Goal: Obtain resource: Download file/media

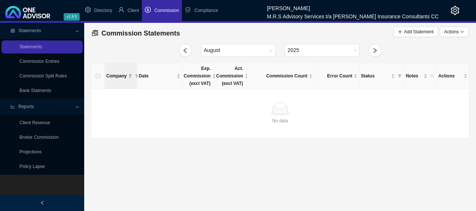
click at [163, 13] on li "Commission" at bounding box center [162, 10] width 40 height 21
click at [185, 48] on icon "left" at bounding box center [185, 50] width 6 height 6
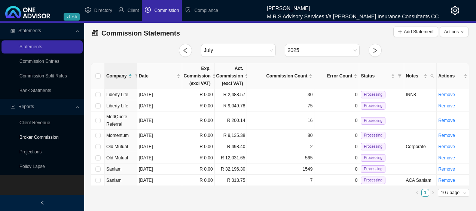
click at [51, 138] on link "Broker Commission" at bounding box center [38, 137] width 39 height 5
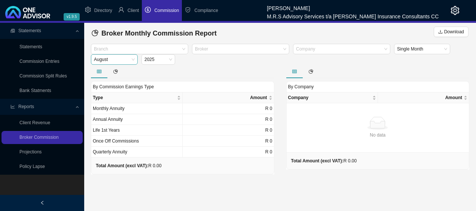
click at [133, 61] on span "August" at bounding box center [114, 60] width 41 height 10
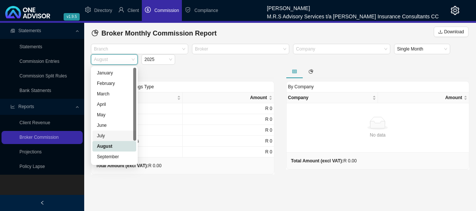
click at [106, 137] on div "July" at bounding box center [114, 135] width 35 height 7
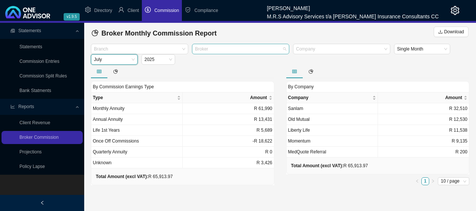
click at [266, 52] on div at bounding box center [236, 49] width 87 height 6
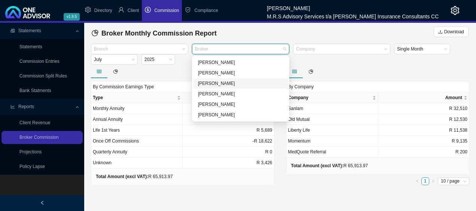
click at [230, 85] on div "[PERSON_NAME]" at bounding box center [240, 83] width 85 height 7
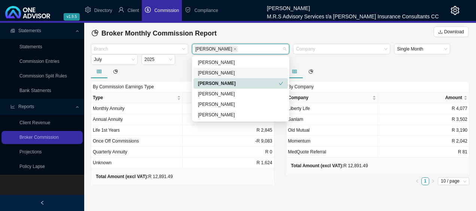
click at [371, 180] on ul "1 10 / page" at bounding box center [377, 181] width 183 height 8
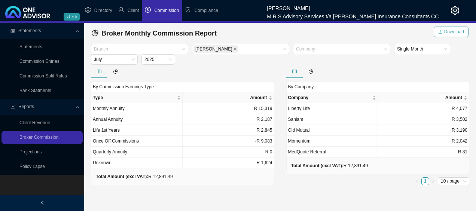
click at [460, 34] on span "Download" at bounding box center [454, 31] width 20 height 7
